Goal: Check status: Check status

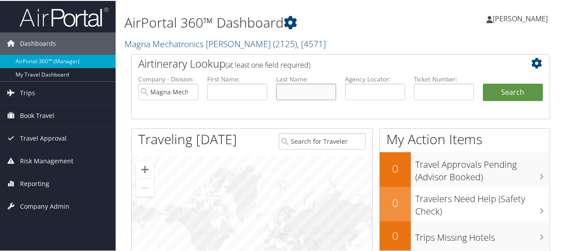
click at [287, 88] on input "text" at bounding box center [306, 91] width 60 height 16
type input "[PERSON_NAME]"
click at [483, 83] on button "Search" at bounding box center [513, 92] width 60 height 18
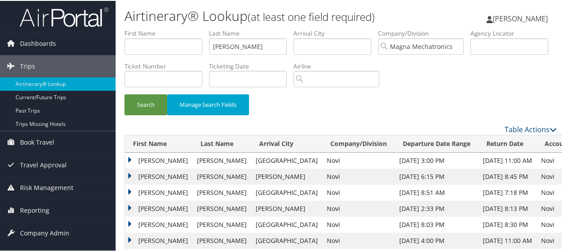
click at [127, 156] on td "[PERSON_NAME]" at bounding box center [159, 160] width 68 height 16
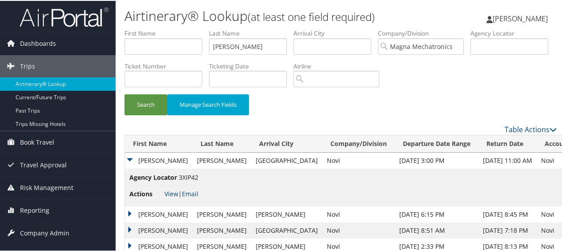
click at [170, 188] on li "Actions View | Email" at bounding box center [163, 193] width 69 height 16
click at [170, 190] on link "View" at bounding box center [172, 193] width 14 height 8
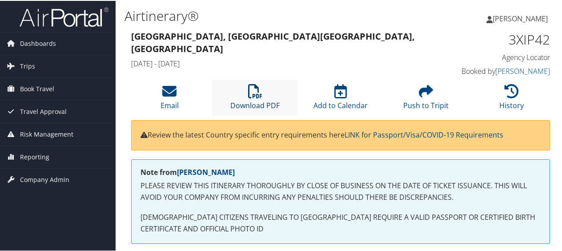
click at [248, 93] on icon at bounding box center [255, 90] width 14 height 14
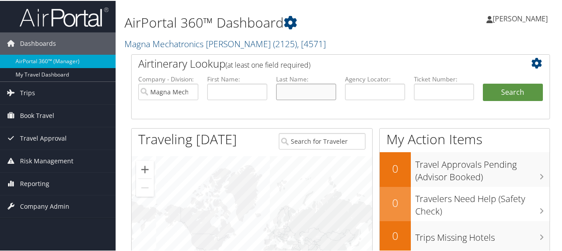
click at [305, 86] on input "text" at bounding box center [306, 91] width 60 height 16
